Goal: Transaction & Acquisition: Purchase product/service

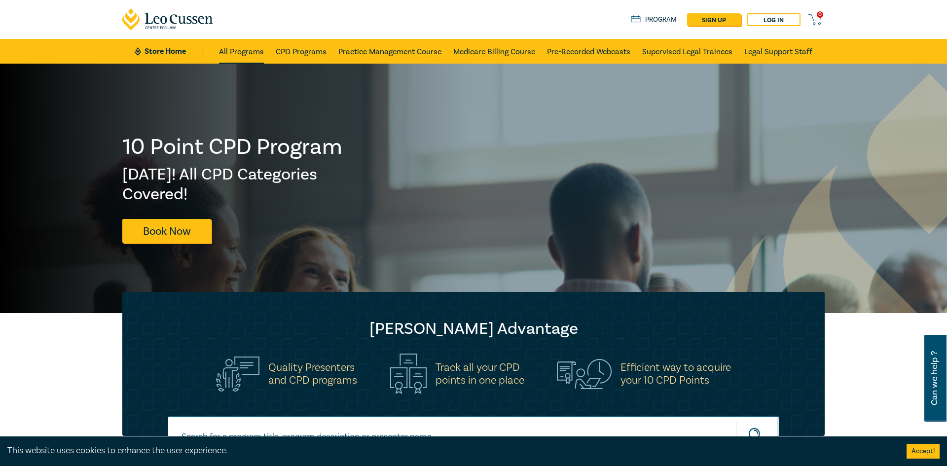
click at [235, 56] on link "All Programs" at bounding box center [241, 51] width 45 height 25
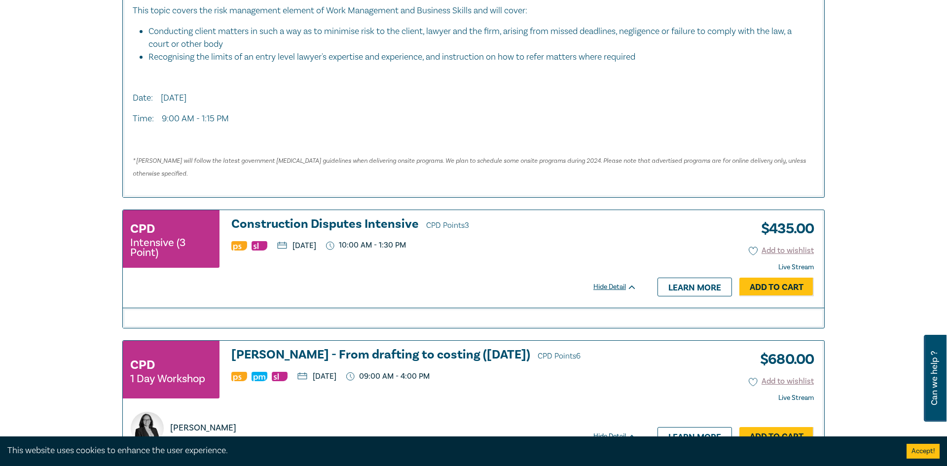
scroll to position [629, 0]
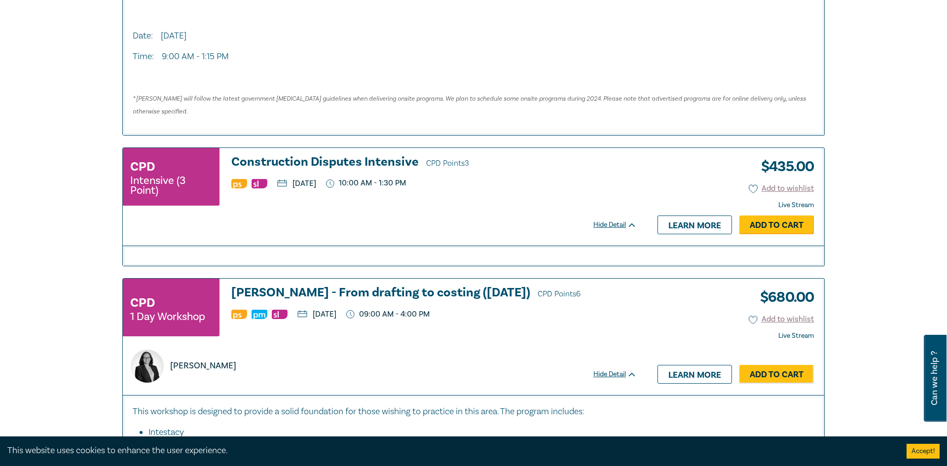
click at [784, 224] on link "Add to Cart" at bounding box center [776, 224] width 74 height 19
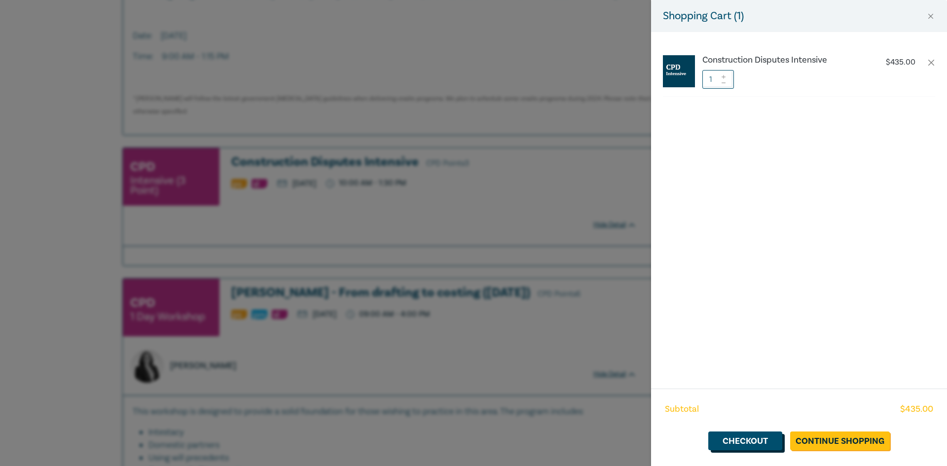
click at [734, 442] on link "Checkout" at bounding box center [745, 440] width 74 height 19
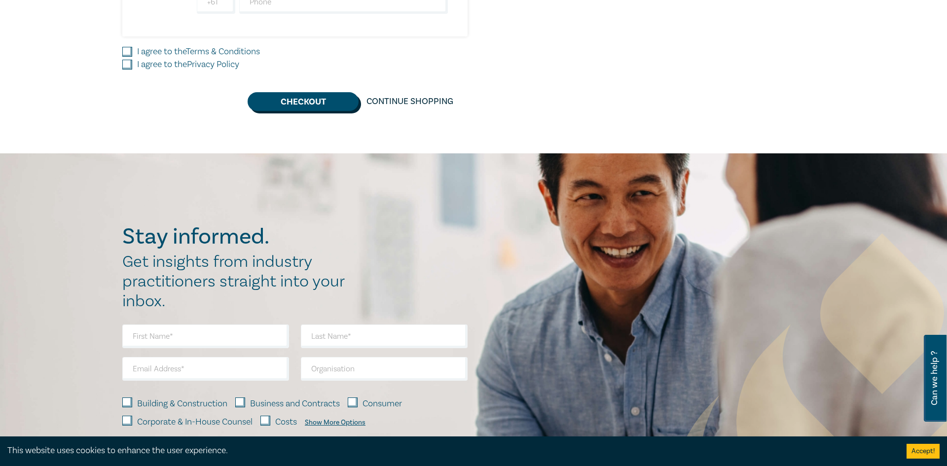
scroll to position [501, 0]
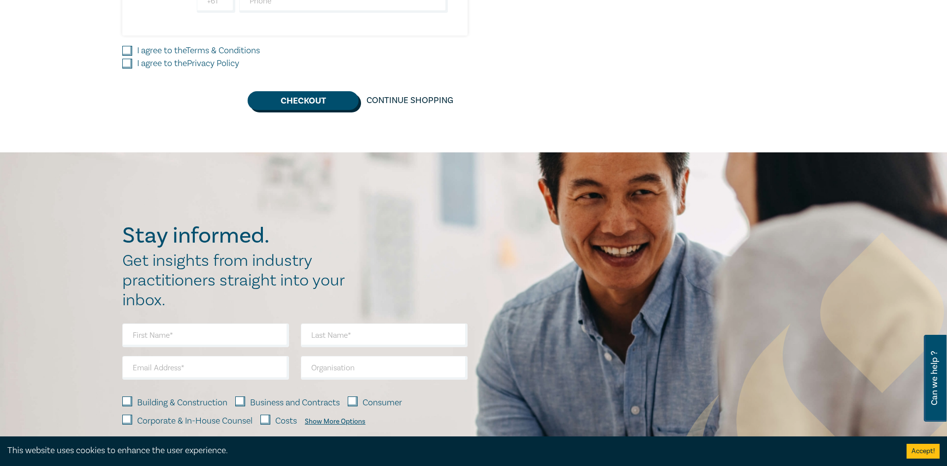
click at [291, 107] on button "Checkout" at bounding box center [303, 100] width 111 height 19
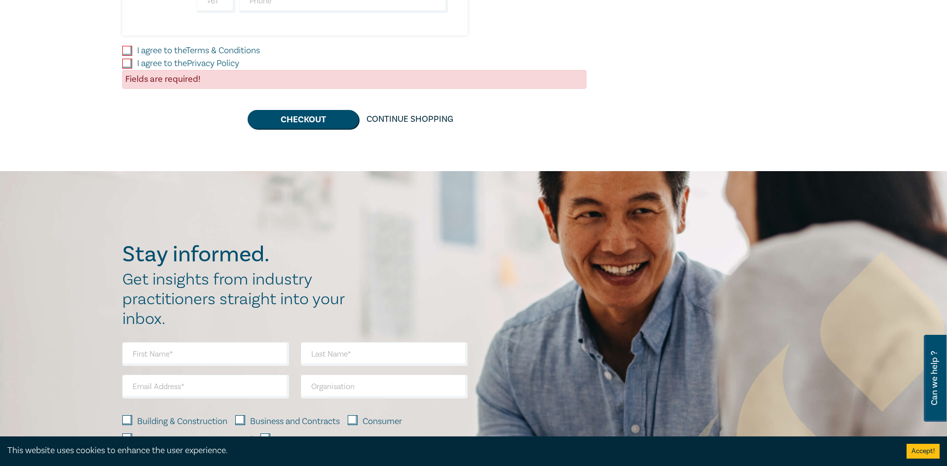
click at [132, 48] on input "I agree to the Terms & Conditions" at bounding box center [127, 51] width 10 height 10
checkbox input "true"
click at [128, 64] on input "I agree to the Privacy Policy" at bounding box center [127, 64] width 10 height 10
checkbox input "true"
click at [287, 118] on button "Checkout" at bounding box center [303, 119] width 111 height 19
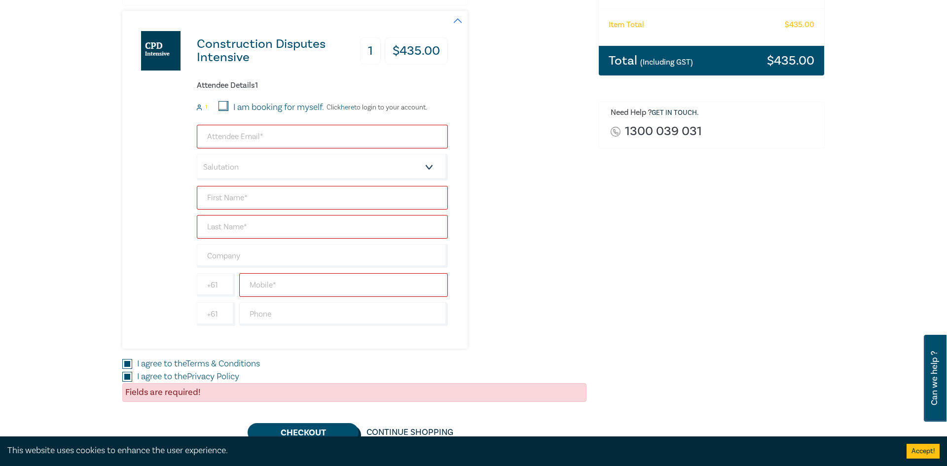
scroll to position [164, 0]
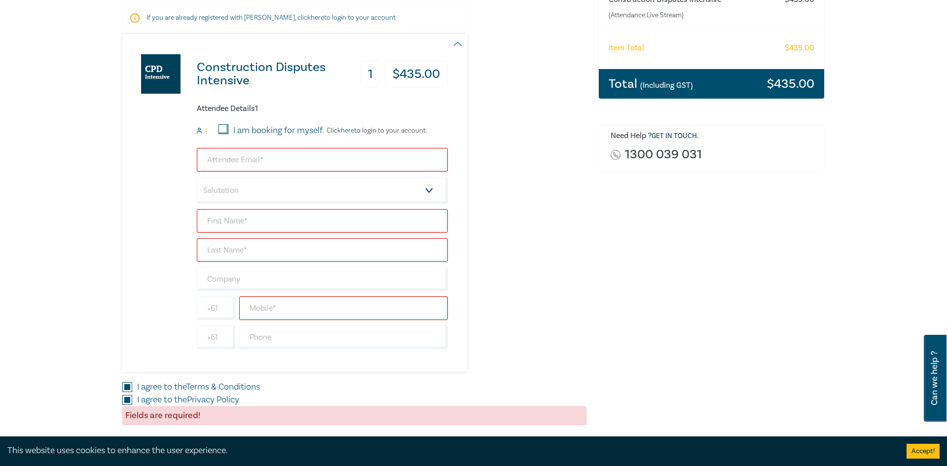
click at [229, 126] on div "I am booking for myself." at bounding box center [271, 130] width 106 height 13
click at [222, 126] on input "I am booking for myself." at bounding box center [223, 129] width 10 height 10
checkbox input "true"
click at [229, 162] on input "email" at bounding box center [322, 160] width 251 height 24
type input "[EMAIL_ADDRESS][DOMAIN_NAME]"
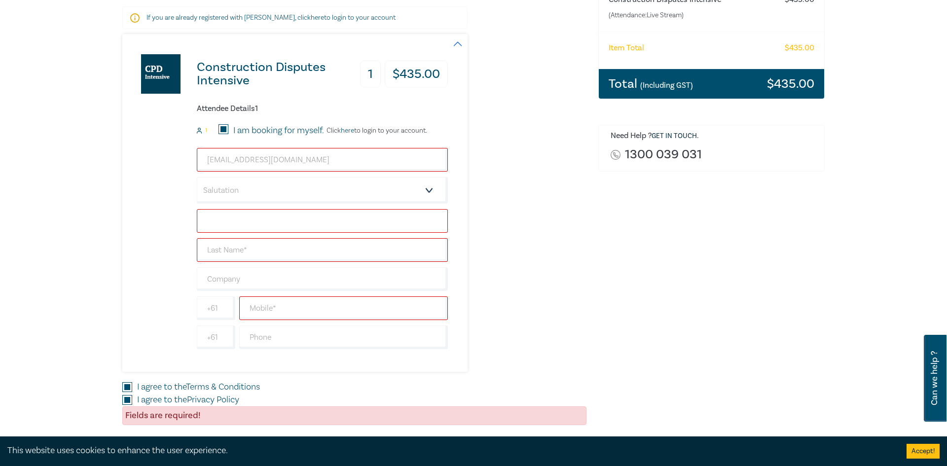
click at [230, 229] on input "text" at bounding box center [322, 221] width 251 height 24
type input "opijiuhui"
click at [245, 249] on input "text" at bounding box center [322, 250] width 251 height 24
type input "iojuihuihiuh"
click at [230, 280] on input "text" at bounding box center [322, 279] width 251 height 24
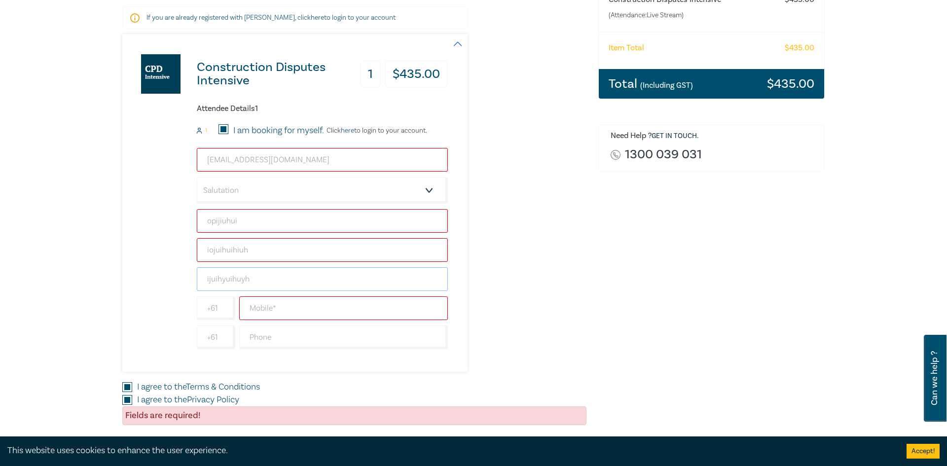
type input "ijuihyuihuyh"
click at [268, 314] on input "text" at bounding box center [343, 308] width 209 height 24
type input "5984846118965"
click at [264, 339] on input "text" at bounding box center [343, 337] width 209 height 24
type input "848441847841"
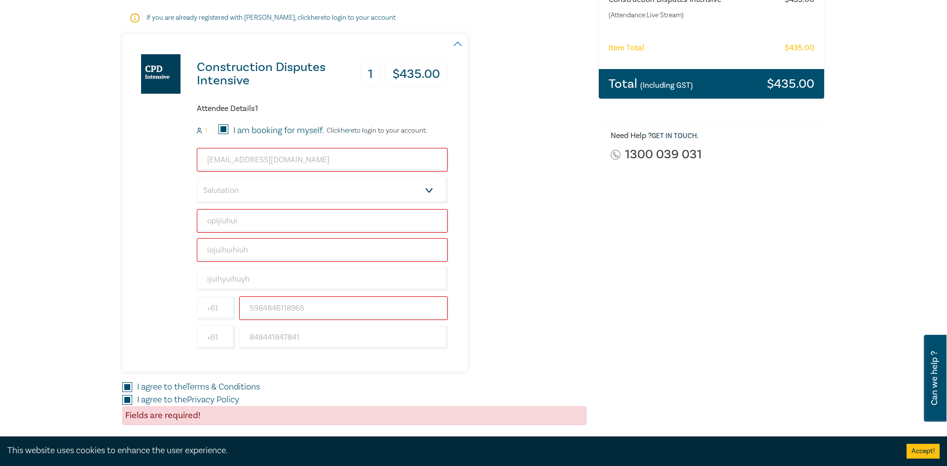
click at [137, 287] on div "Construction Disputes Intensive 1 $ 435.00 Attendee Details 1 1 I am booking fo…" at bounding box center [284, 203] width 325 height 338
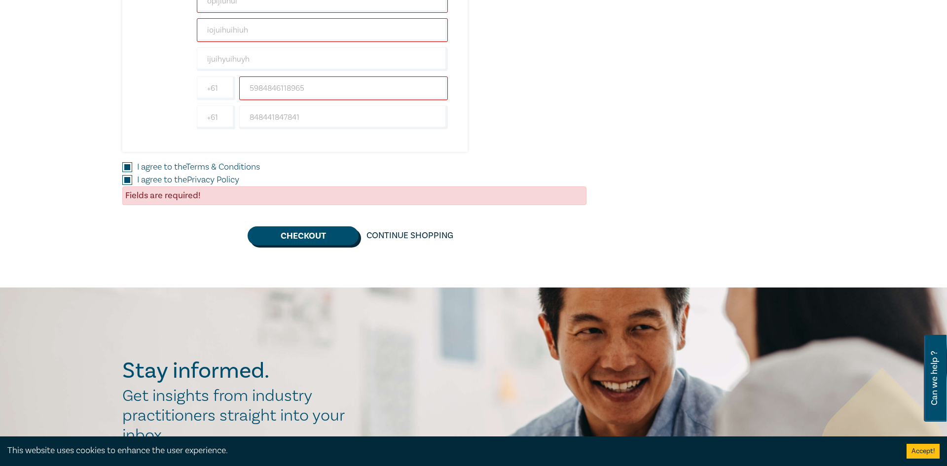
click at [295, 234] on button "Checkout" at bounding box center [303, 235] width 111 height 19
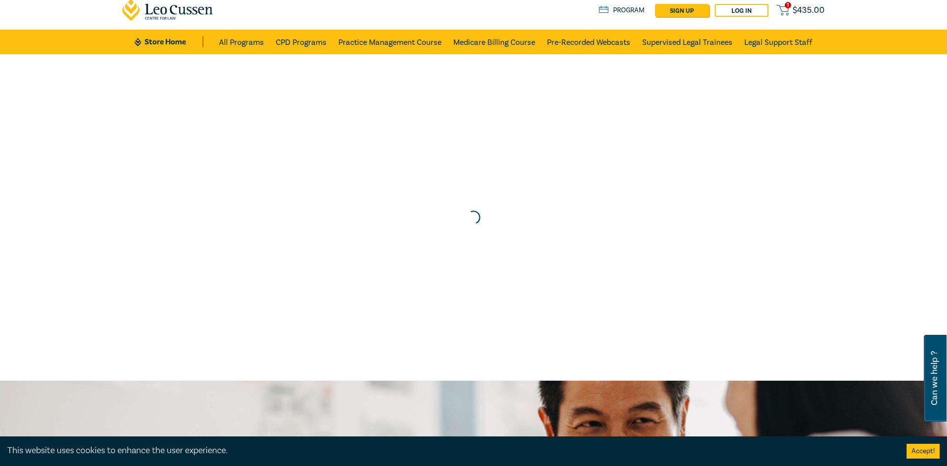
scroll to position [0, 0]
